Goal: Register for event/course

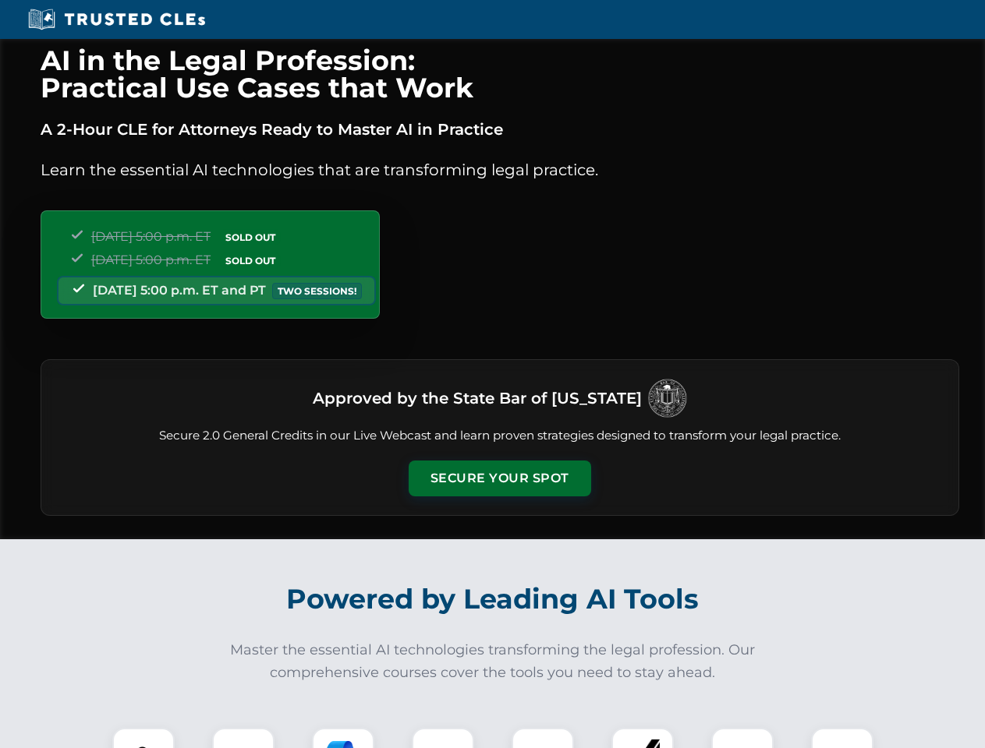
click at [499, 479] on button "Secure Your Spot" at bounding box center [499, 479] width 182 height 36
click at [143, 738] on img at bounding box center [143, 759] width 45 height 45
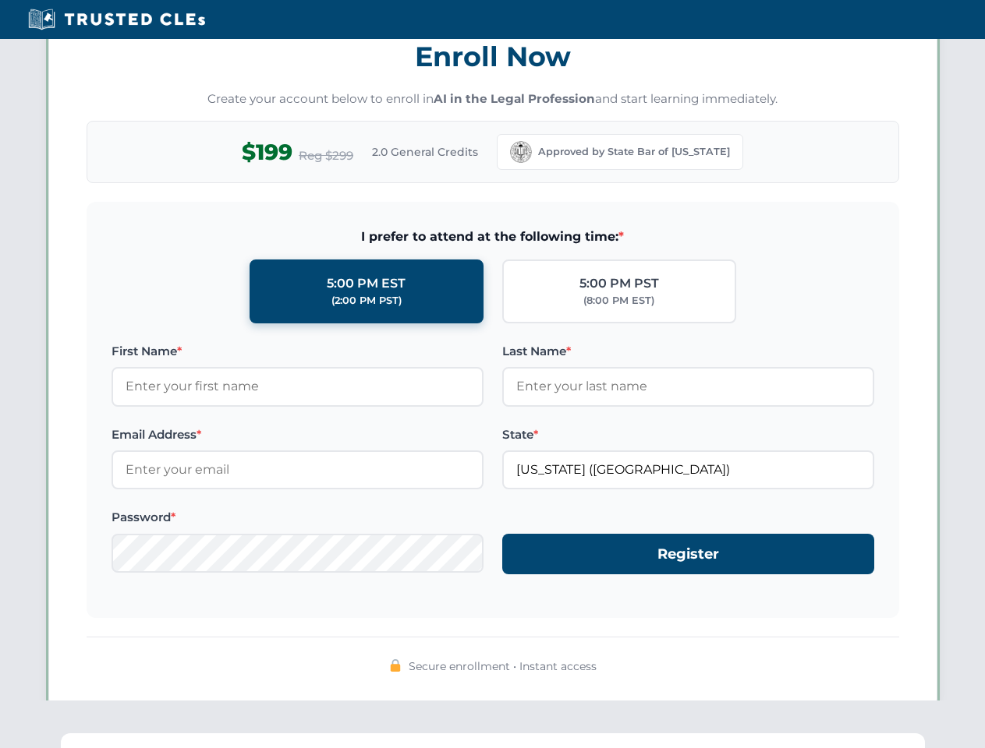
click at [243, 738] on div "AI in the Legal Profession: Practical Use Cases that Work A 2-Hour CLE for Atto…" at bounding box center [492, 511] width 985 height 3647
